Goal: Transaction & Acquisition: Purchase product/service

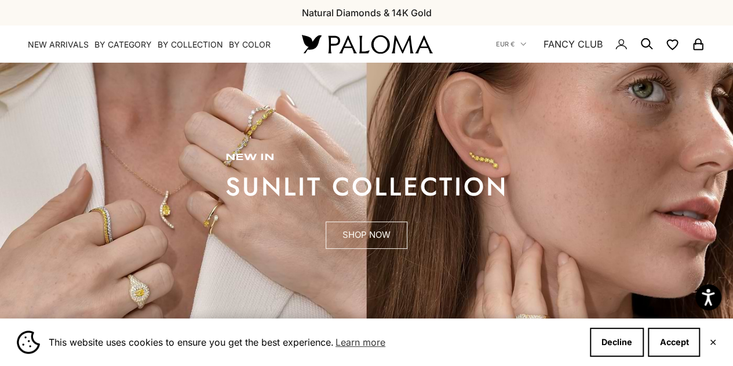
click at [383, 230] on link "SHOP NOW" at bounding box center [367, 235] width 82 height 28
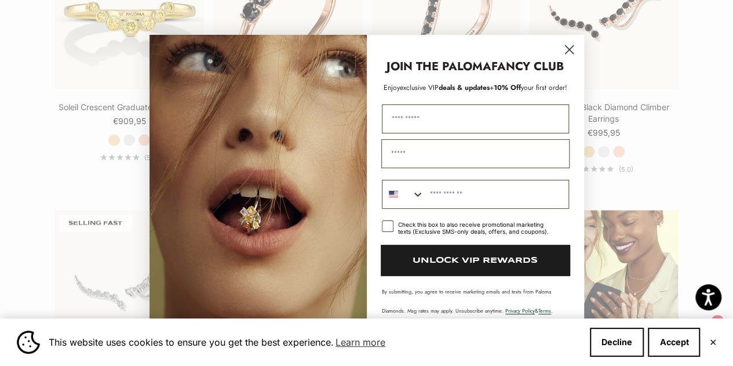
scroll to position [1232, 0]
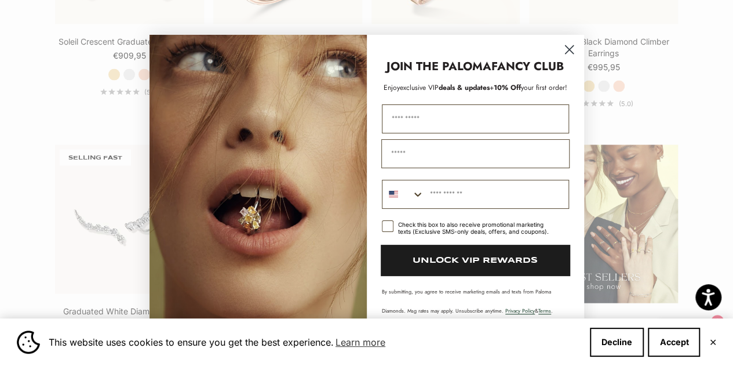
click at [569, 54] on circle "Close dialog" at bounding box center [568, 48] width 19 height 19
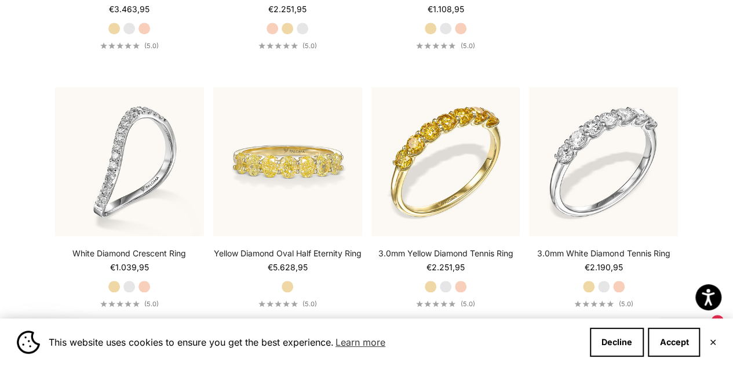
scroll to position [0, 0]
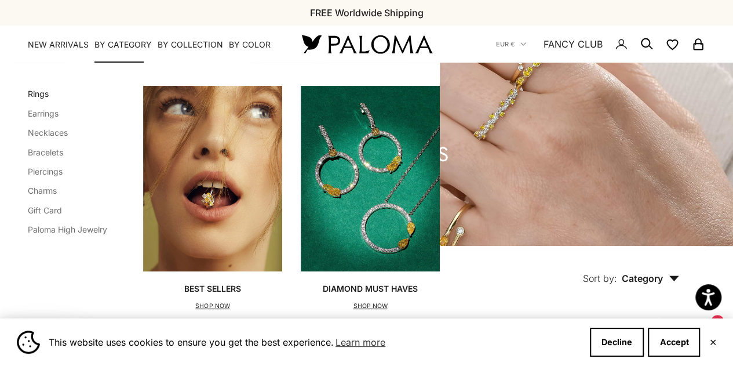
click at [35, 92] on link "Rings" at bounding box center [38, 94] width 21 height 10
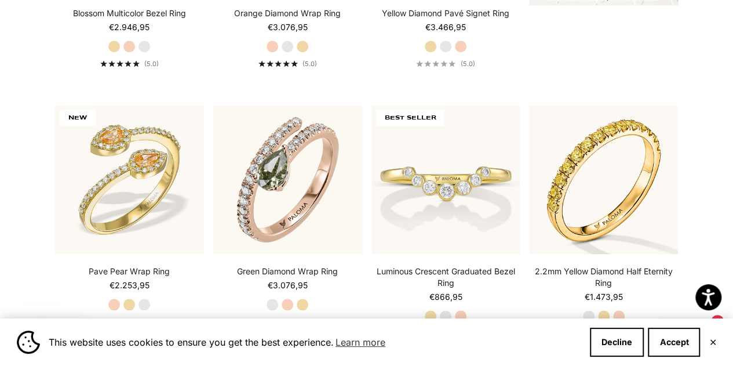
scroll to position [528, 0]
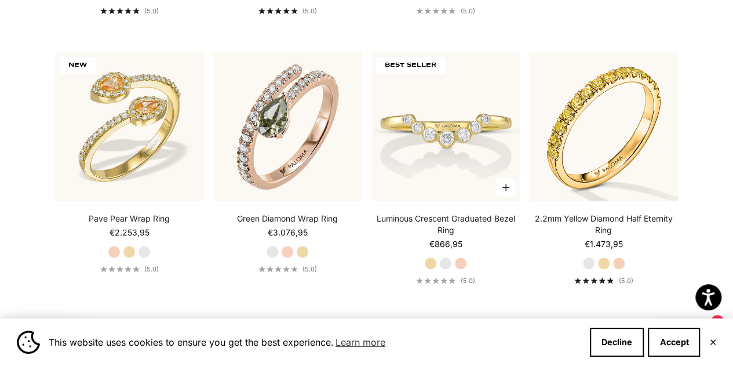
click at [446, 261] on label "White Gold" at bounding box center [445, 263] width 13 height 13
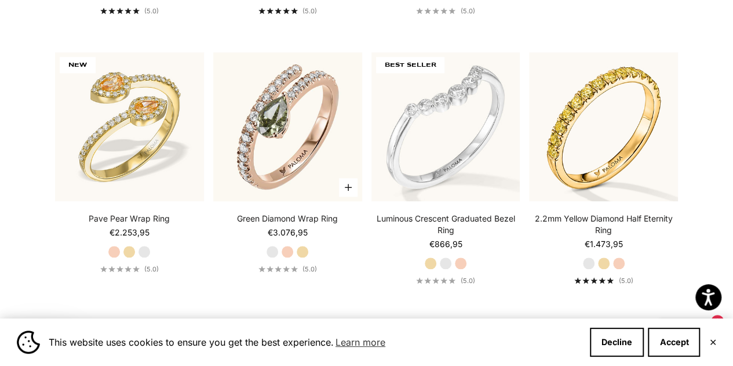
click at [270, 252] on label "White Gold" at bounding box center [272, 251] width 13 height 13
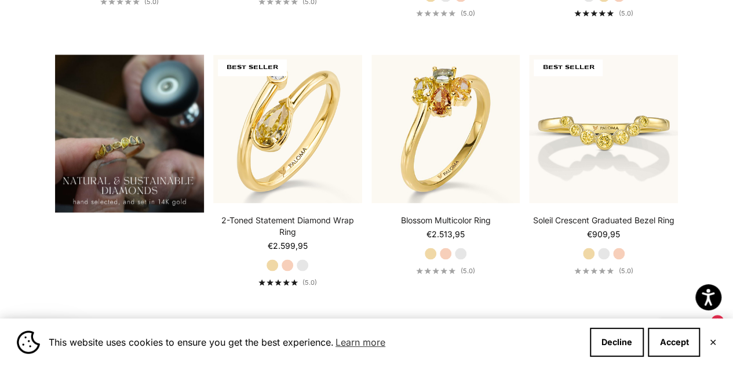
scroll to position [821, 0]
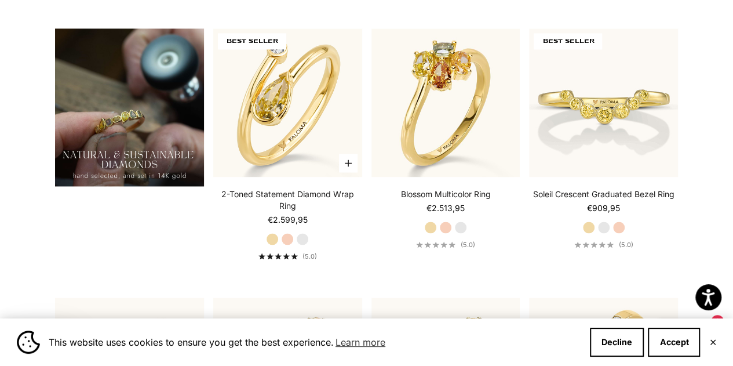
click at [308, 238] on label "White Gold" at bounding box center [302, 238] width 13 height 13
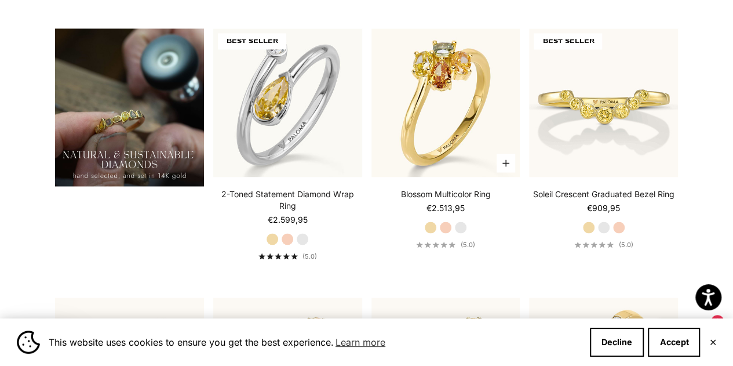
click at [466, 232] on fieldset "Yellow Gold Rose Gold White Gold" at bounding box center [445, 227] width 43 height 13
click at [459, 228] on label "White Gold" at bounding box center [460, 227] width 13 height 13
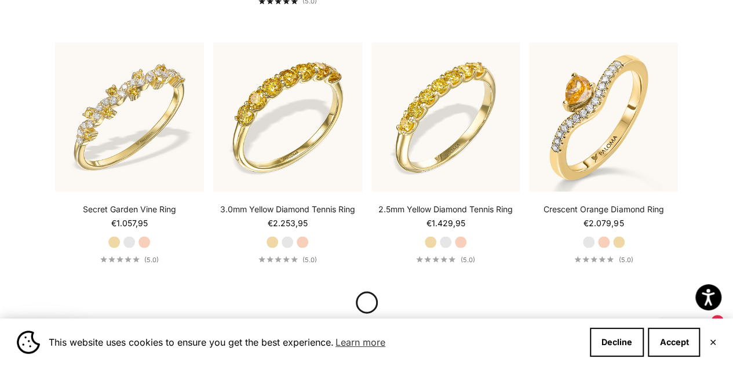
scroll to position [1074, 0]
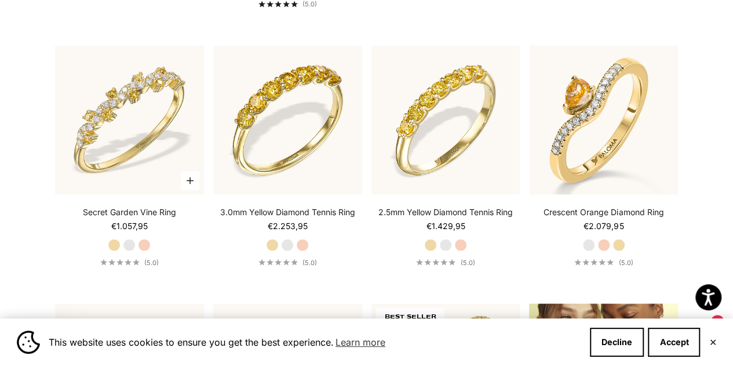
click at [128, 242] on label "White Gold" at bounding box center [129, 244] width 13 height 13
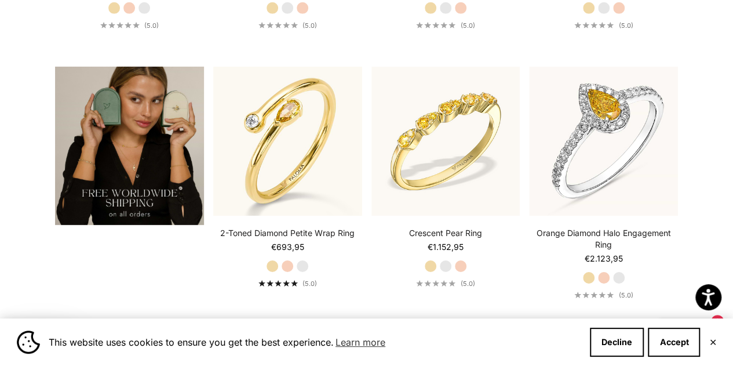
scroll to position [1830, 0]
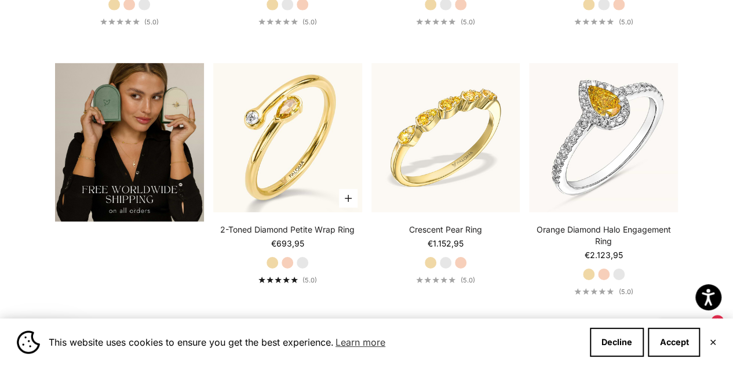
click at [301, 259] on label "White Gold" at bounding box center [302, 262] width 13 height 13
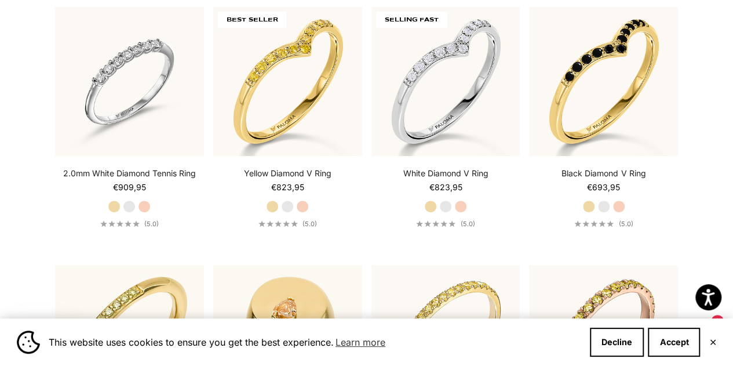
scroll to position [2434, 0]
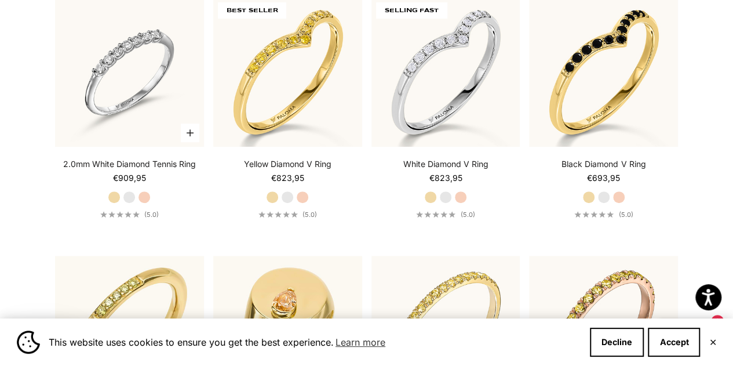
click at [127, 191] on label "White Gold" at bounding box center [129, 197] width 13 height 13
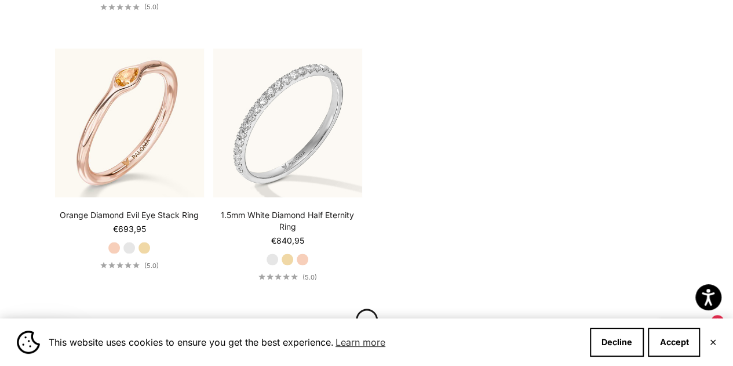
scroll to position [3223, 0]
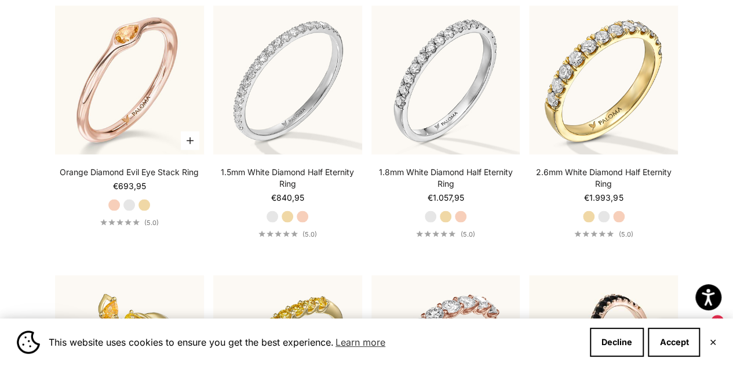
click at [131, 199] on label "White Gold" at bounding box center [129, 204] width 13 height 13
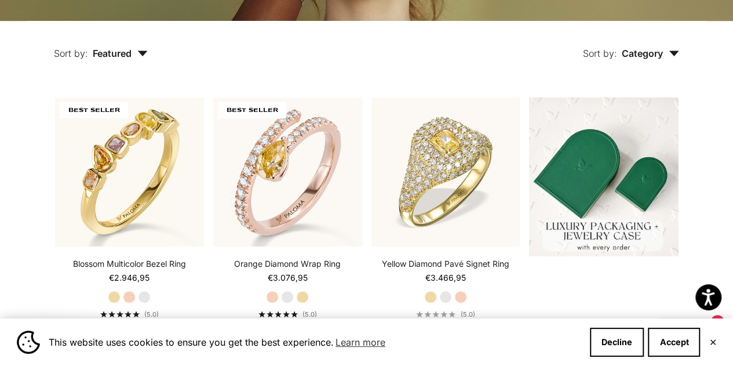
scroll to position [0, 0]
